Goal: Transaction & Acquisition: Purchase product/service

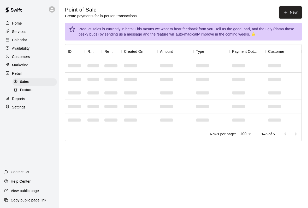
click at [294, 7] on button "New" at bounding box center [290, 12] width 22 height 12
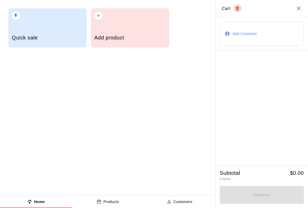
click at [135, 32] on div "Add product" at bounding box center [129, 38] width 71 height 19
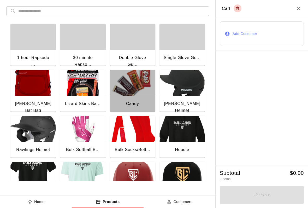
click at [132, 93] on img "button" at bounding box center [132, 83] width 45 height 26
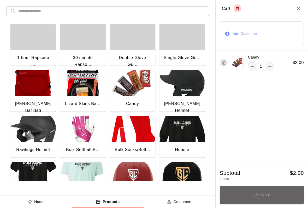
click at [276, 196] on button "Checkout" at bounding box center [262, 195] width 84 height 18
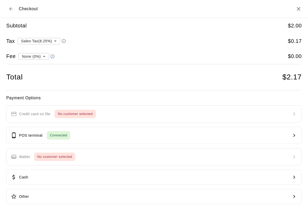
click at [104, 133] on button "POS terminal Connected" at bounding box center [154, 135] width 296 height 17
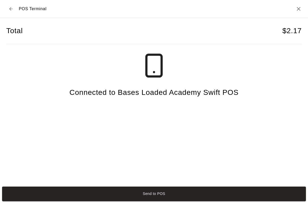
click at [217, 194] on button "Send to POS" at bounding box center [154, 193] width 304 height 15
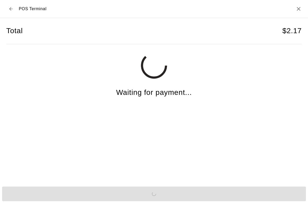
click at [285, 8] on h2 "POS Terminal" at bounding box center [154, 9] width 308 height 18
click at [294, 4] on h2 "POS Terminal" at bounding box center [154, 9] width 308 height 18
click at [293, 4] on h2 "POS Terminal" at bounding box center [154, 9] width 308 height 18
click at [299, 6] on icon "Close" at bounding box center [299, 9] width 6 height 6
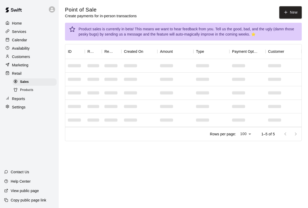
click at [299, 6] on main "Point of Sale Create payments for in-person transactions New Product sales is c…" at bounding box center [183, 78] width 249 height 156
click at [286, 4] on main "Point of Sale Create payments for in-person transactions New Product sales is c…" at bounding box center [183, 78] width 249 height 156
click at [285, 8] on button "New" at bounding box center [290, 12] width 22 height 12
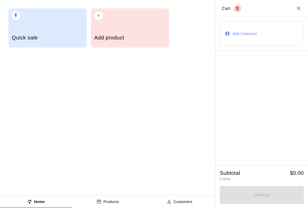
click at [141, 27] on div "Add product" at bounding box center [130, 27] width 78 height 39
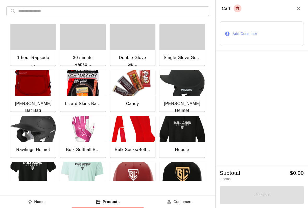
click at [133, 95] on img "button" at bounding box center [132, 83] width 45 height 26
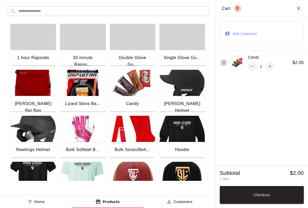
click at [299, 9] on icon "Close" at bounding box center [299, 9] width 4 height 4
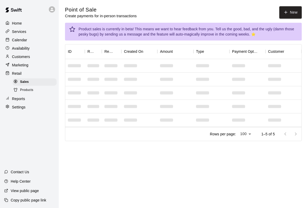
click at [19, 23] on p "Home" at bounding box center [17, 23] width 10 height 5
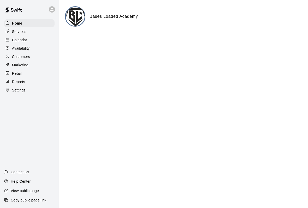
click at [20, 35] on div "Services" at bounding box center [29, 32] width 50 height 8
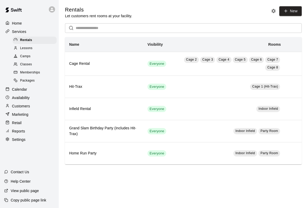
click at [20, 90] on p "Calendar" at bounding box center [19, 89] width 15 height 5
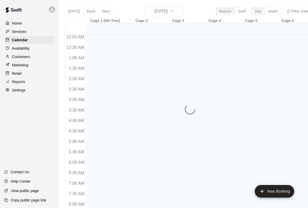
scroll to position [300, 0]
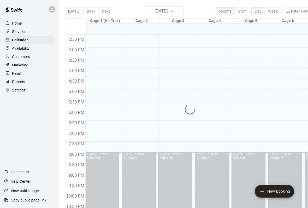
click at [17, 26] on p "Home" at bounding box center [17, 23] width 10 height 5
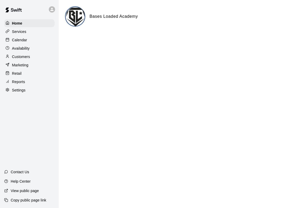
click at [17, 59] on p "Customers" at bounding box center [21, 56] width 18 height 5
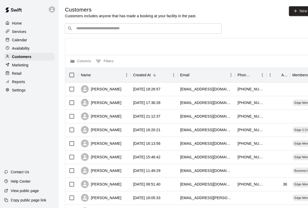
click at [84, 31] on input "Search customers by name or email" at bounding box center [147, 28] width 145 height 5
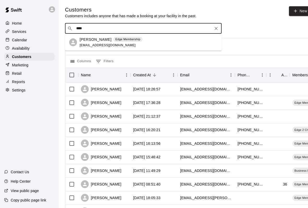
type input "*****"
click at [85, 39] on p "[PERSON_NAME]" at bounding box center [96, 39] width 32 height 5
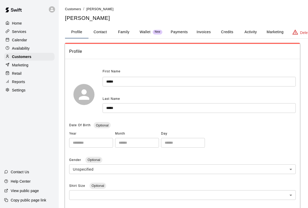
click at [146, 32] on p "Wallet" at bounding box center [145, 31] width 11 height 5
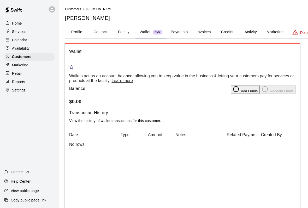
click at [180, 31] on button "Payments" at bounding box center [179, 32] width 25 height 13
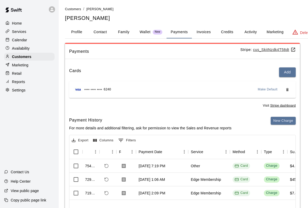
click at [285, 117] on button "New Charge" at bounding box center [283, 121] width 25 height 8
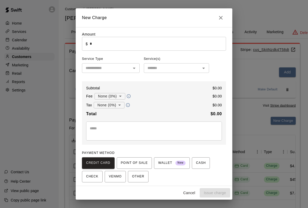
click at [101, 38] on input "*" at bounding box center [158, 44] width 136 height 14
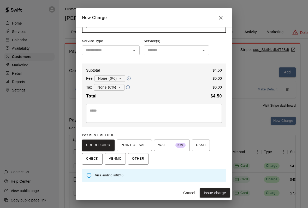
scroll to position [16, 0]
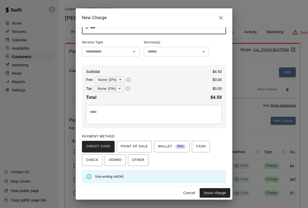
type input "****"
click at [96, 53] on input "text" at bounding box center [107, 51] width 46 height 7
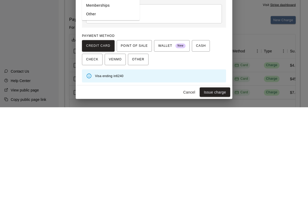
type input "*******"
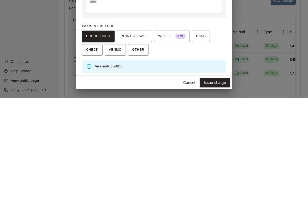
click at [222, 188] on button "Issue charge" at bounding box center [215, 193] width 31 height 10
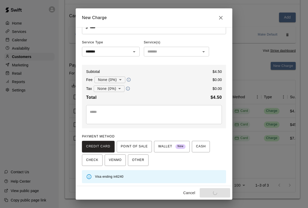
type input "*"
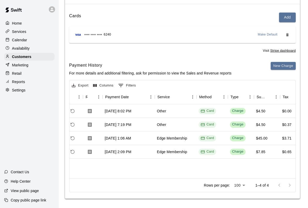
scroll to position [0, 32]
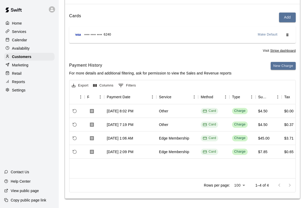
click at [17, 17] on img at bounding box center [13, 10] width 27 height 16
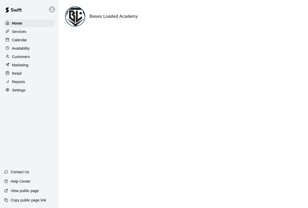
click at [15, 26] on p "Home" at bounding box center [17, 23] width 10 height 5
click at [17, 31] on p "Services" at bounding box center [19, 31] width 14 height 5
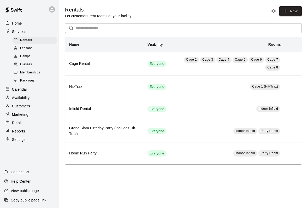
click at [14, 122] on p "Retail" at bounding box center [17, 122] width 10 height 5
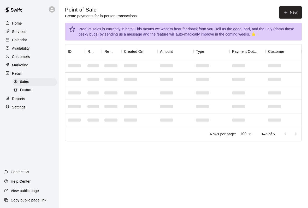
click at [289, 14] on button "New" at bounding box center [290, 12] width 22 height 12
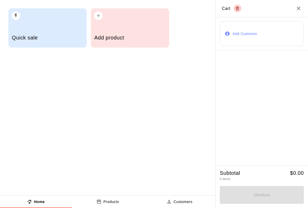
click at [52, 28] on div "Quick sale" at bounding box center [47, 27] width 78 height 39
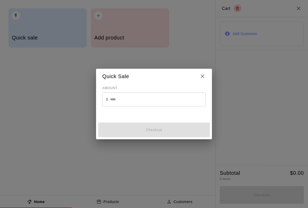
click at [121, 99] on input "text" at bounding box center [158, 99] width 96 height 14
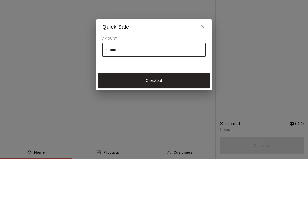
type input "*****"
click at [113, 122] on button "Checkout" at bounding box center [154, 129] width 112 height 15
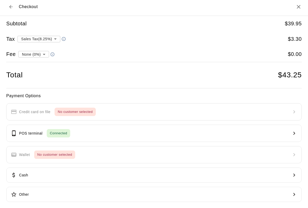
click at [37, 131] on p "POS terminal" at bounding box center [30, 133] width 23 height 5
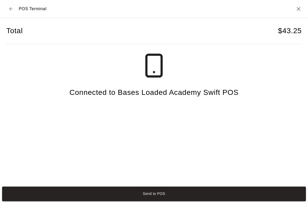
click at [78, 201] on button "Send to POS" at bounding box center [154, 193] width 304 height 15
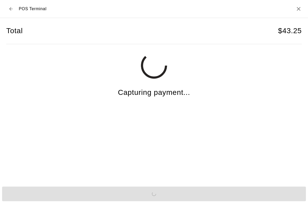
scroll to position [0, 0]
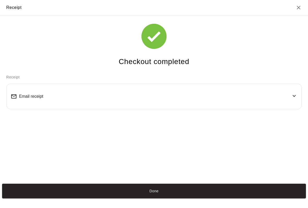
click at [100, 198] on button "Done" at bounding box center [154, 191] width 304 height 15
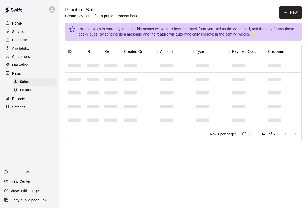
click at [289, 11] on button "New" at bounding box center [290, 12] width 22 height 12
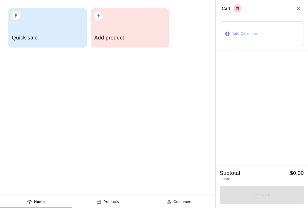
click at [130, 37] on h5 "Add product" at bounding box center [129, 37] width 71 height 7
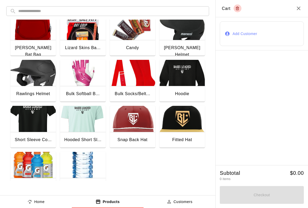
scroll to position [62, 0]
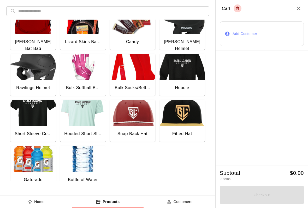
click at [75, 169] on img "button" at bounding box center [82, 159] width 45 height 26
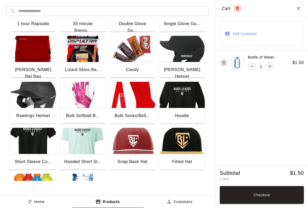
scroll to position [27, 0]
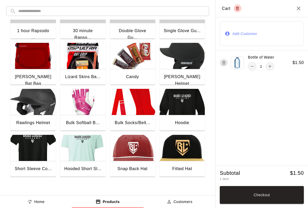
click at [132, 68] on img "button" at bounding box center [132, 56] width 45 height 26
click at [268, 91] on icon "add" at bounding box center [269, 90] width 5 height 5
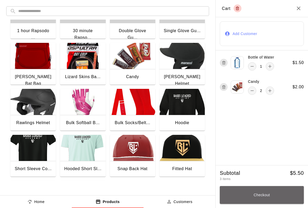
click at [265, 189] on button "Checkout" at bounding box center [262, 195] width 84 height 18
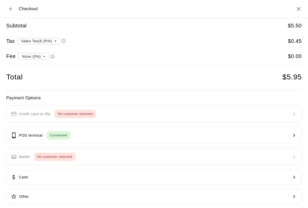
click at [36, 136] on p "POS terminal" at bounding box center [30, 135] width 23 height 5
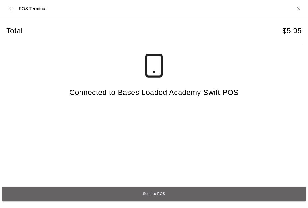
click at [239, 195] on button "Send to POS" at bounding box center [154, 193] width 304 height 15
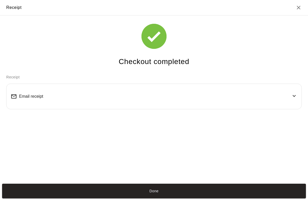
click at [278, 194] on button "Done" at bounding box center [154, 191] width 304 height 15
